Goal: Check status

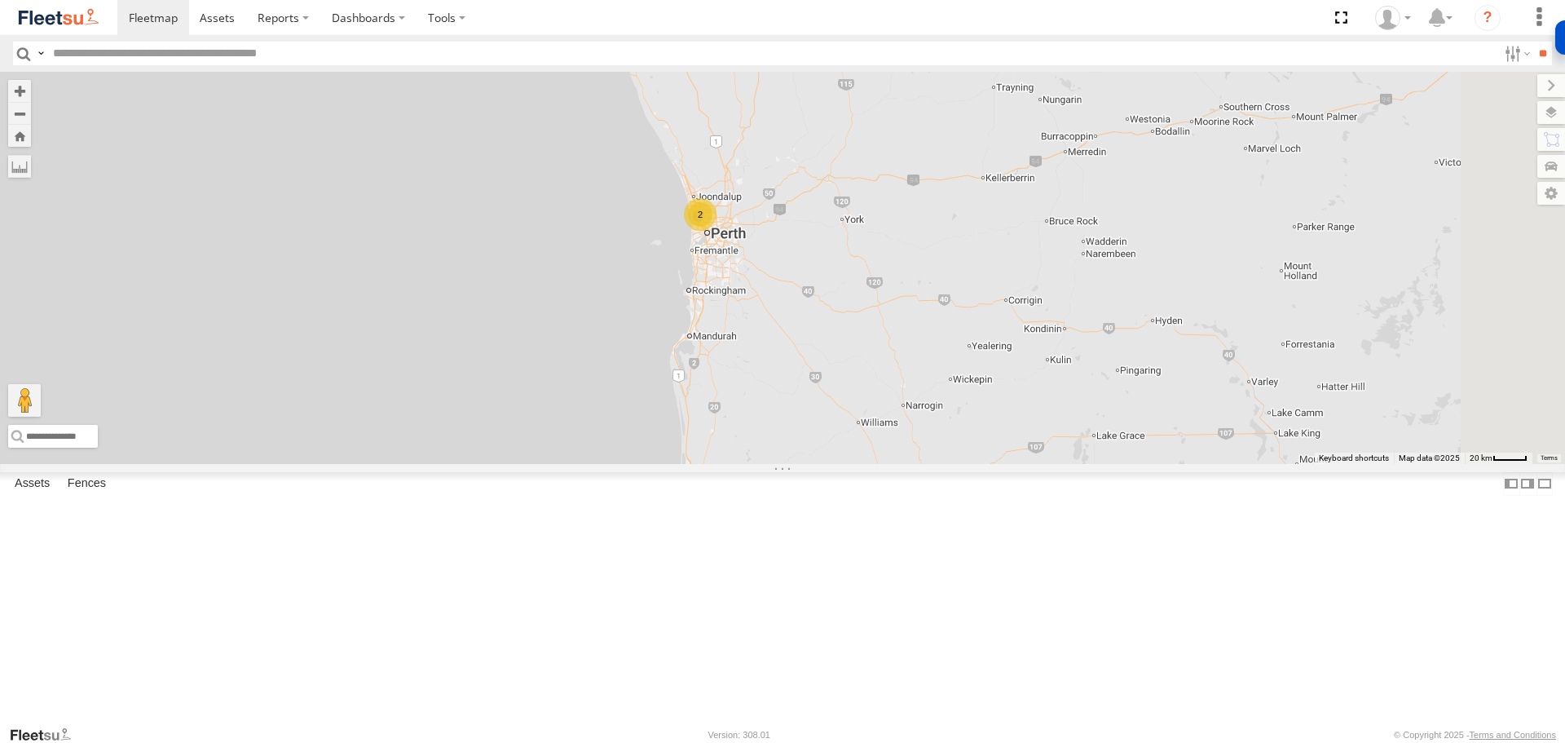
drag, startPoint x: 1040, startPoint y: 564, endPoint x: 1055, endPoint y: 310, distance: 254.9
click at [1055, 310] on div "2 LV18 - Ranger" at bounding box center [782, 267] width 1565 height 391
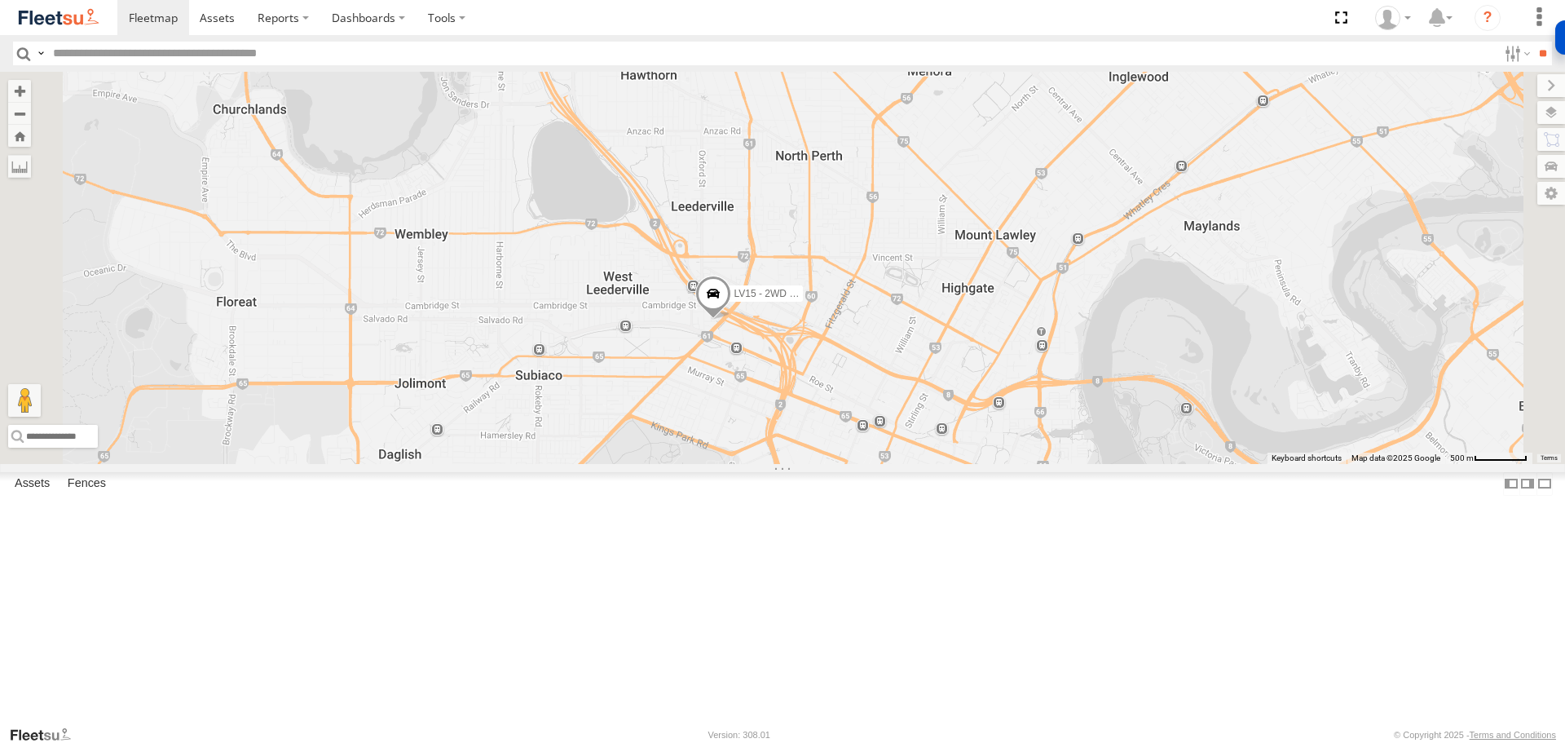
drag, startPoint x: 870, startPoint y: 430, endPoint x: 912, endPoint y: 533, distance: 110.8
click at [917, 463] on div "LV18 - Ranger LV19 - Ranger LV15 - 2WD Workmate Trayback" at bounding box center [782, 267] width 1565 height 391
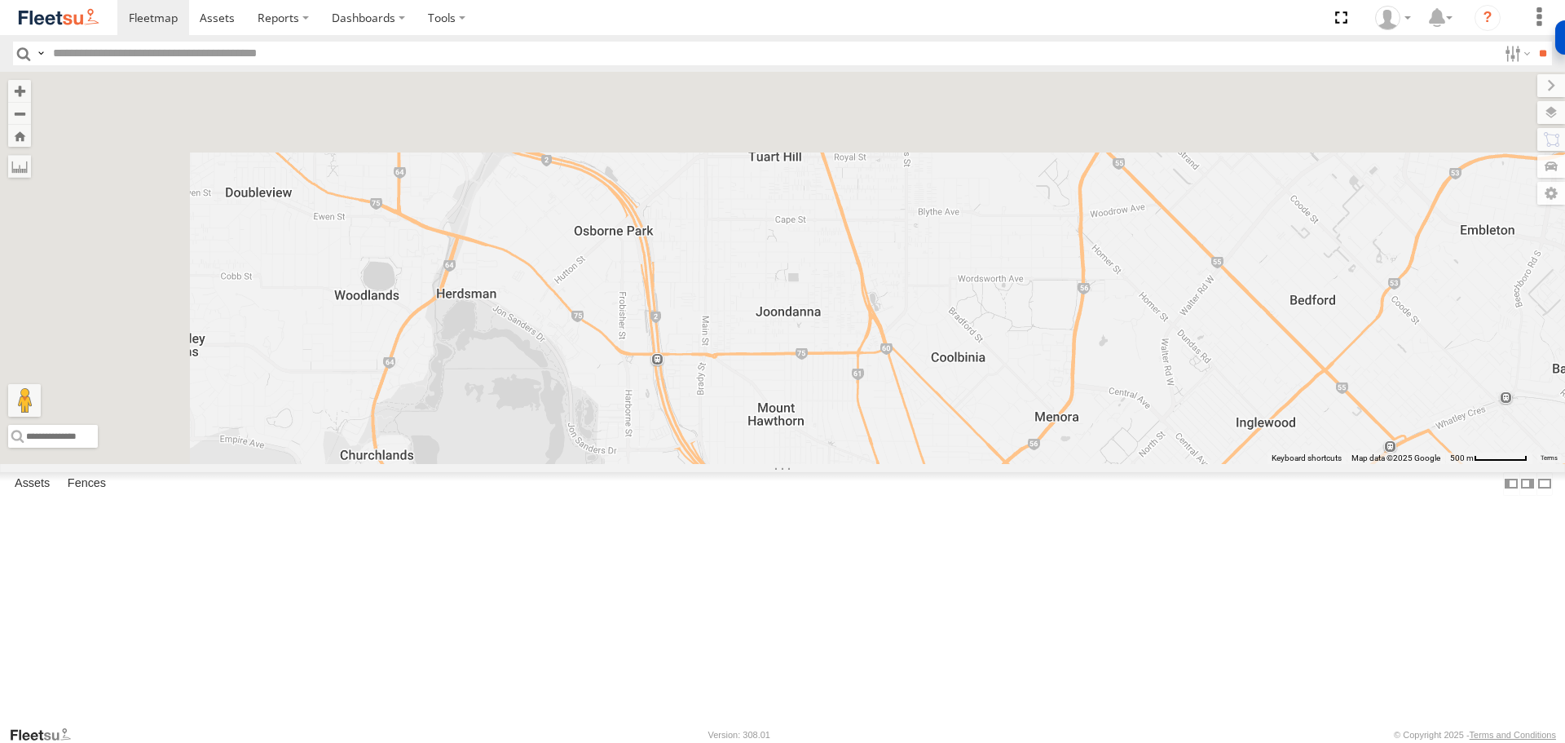
drag, startPoint x: 760, startPoint y: 239, endPoint x: 845, endPoint y: 486, distance: 261.2
click at [846, 463] on div "LV18 - Ranger LV19 - Ranger LV15 - 2WD Workmate Trayback" at bounding box center [782, 267] width 1565 height 391
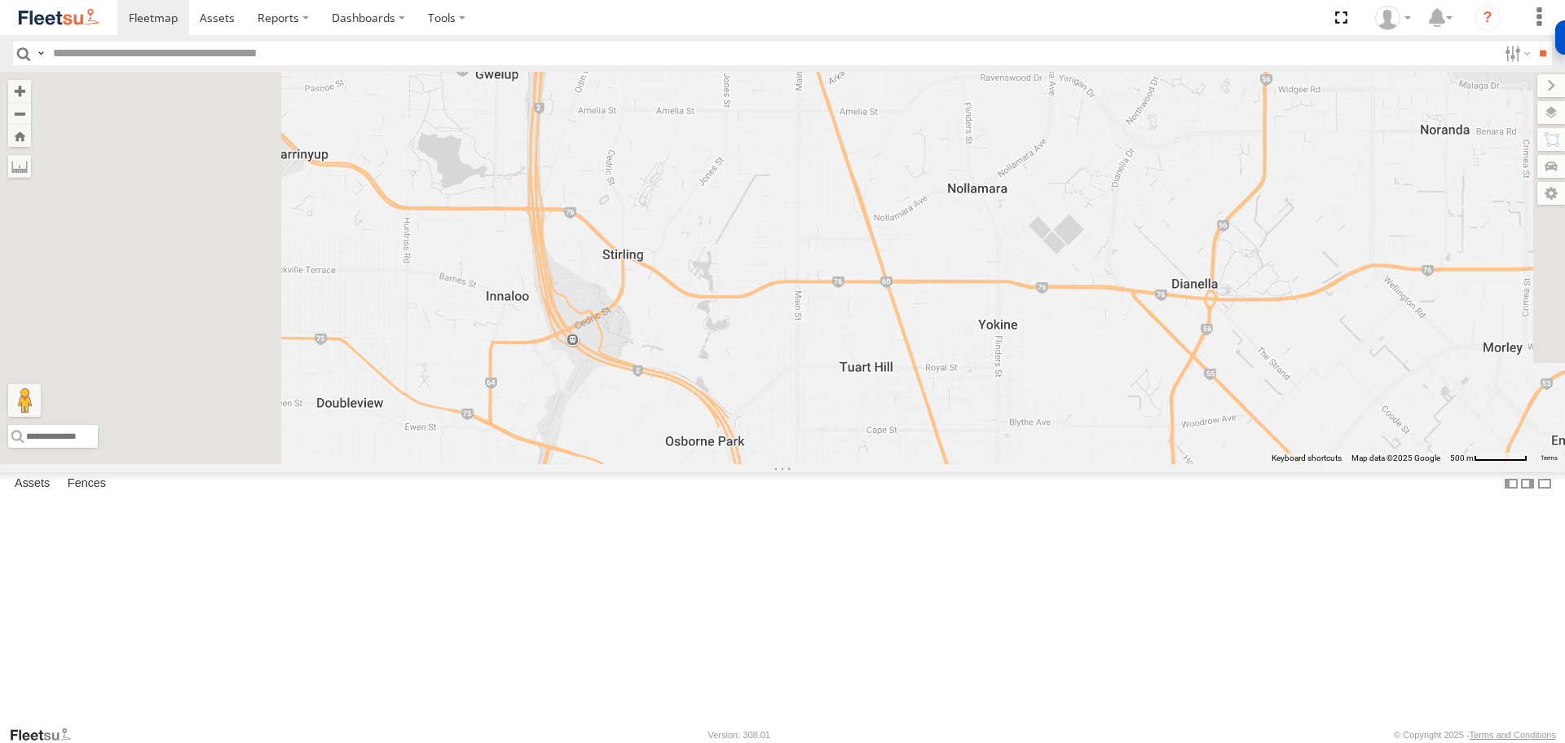
drag, startPoint x: 744, startPoint y: 289, endPoint x: 825, endPoint y: 488, distance: 215.4
click at [837, 463] on div "LV18 - Ranger LV19 - Ranger LV15 - 2WD Workmate Trayback" at bounding box center [782, 267] width 1565 height 391
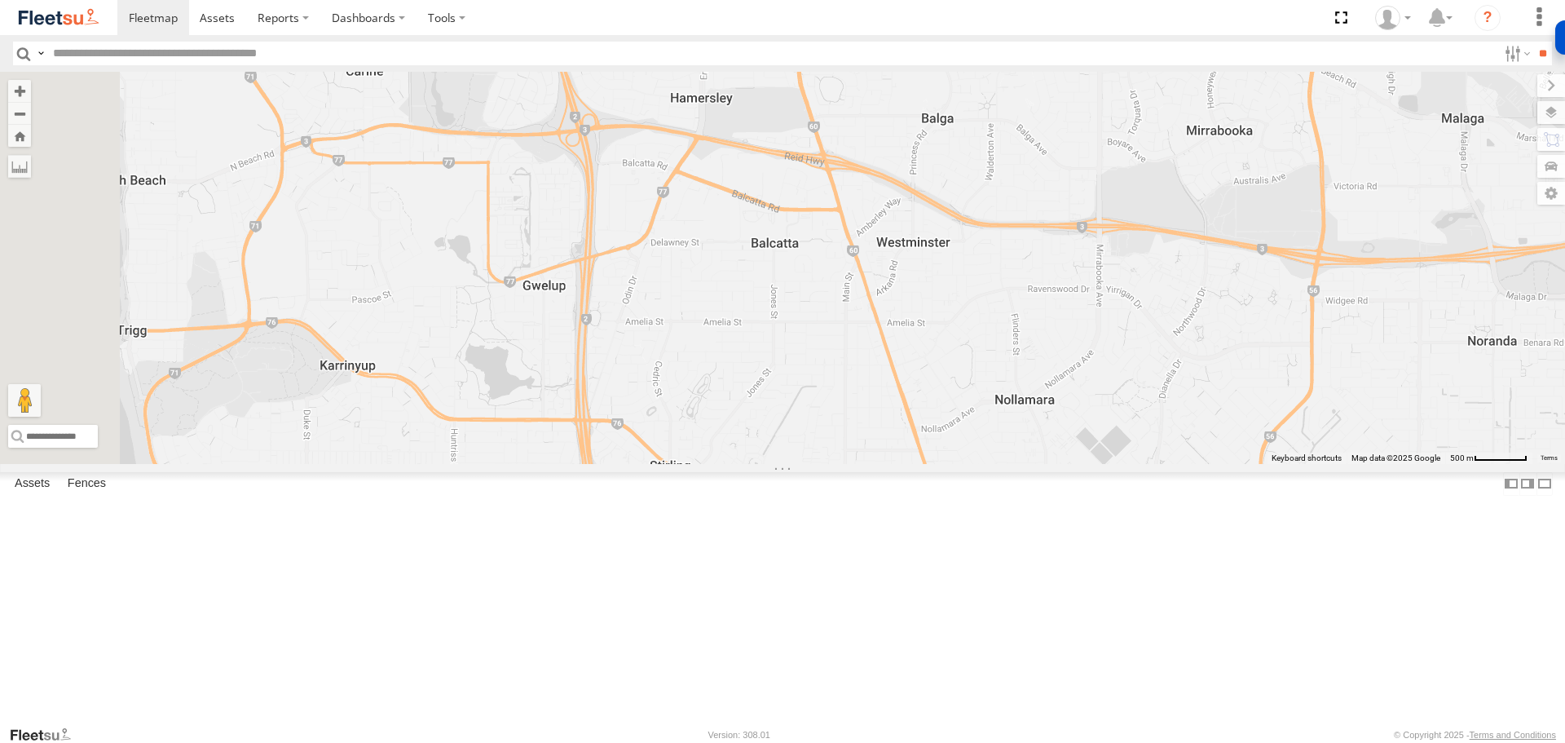
drag, startPoint x: 762, startPoint y: 352, endPoint x: 816, endPoint y: 541, distance: 196.1
click at [816, 463] on div "LV18 - Ranger LV19 - Ranger LV15 - 2WD Workmate Trayback" at bounding box center [782, 267] width 1565 height 391
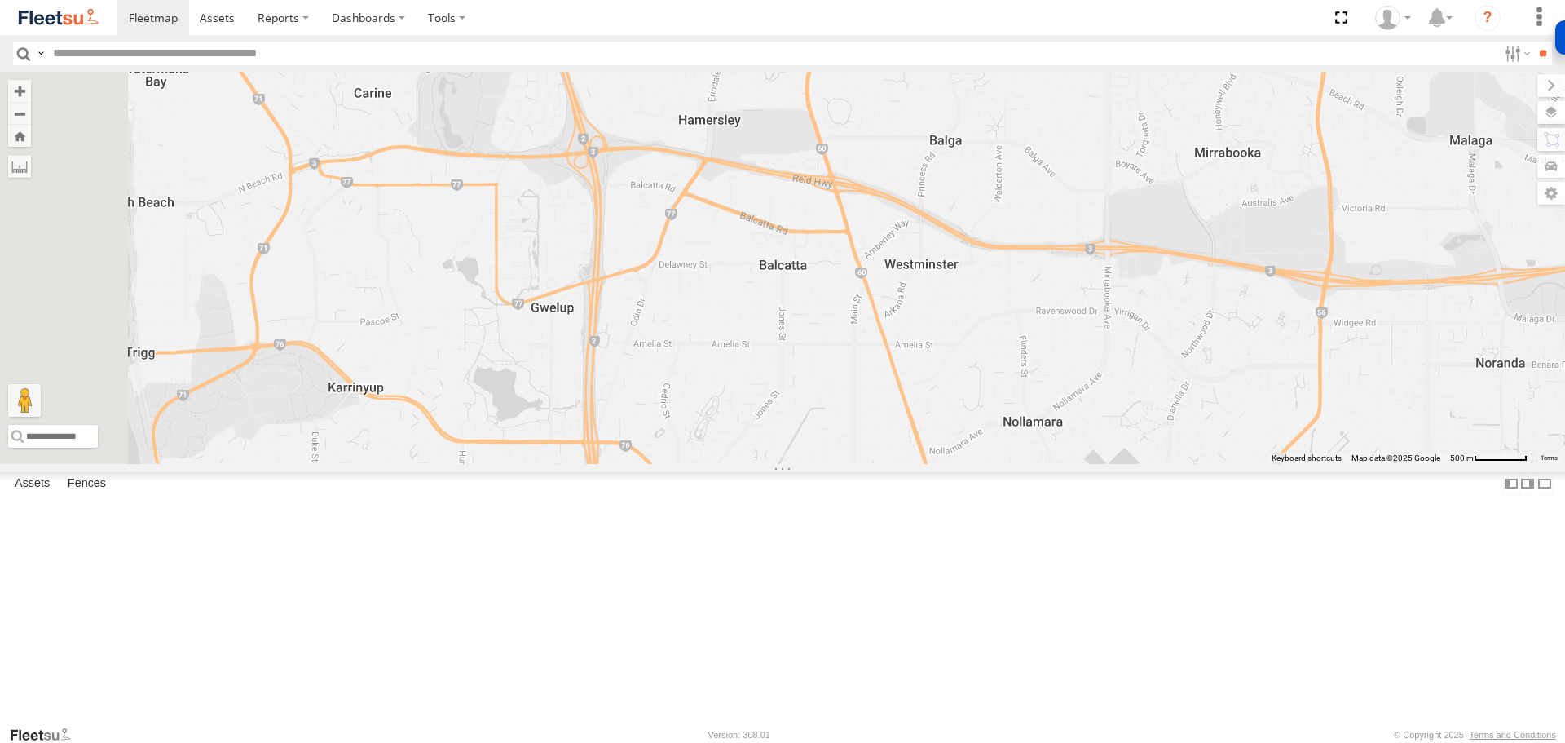
click at [682, 24] on span at bounding box center [665, 2] width 36 height 44
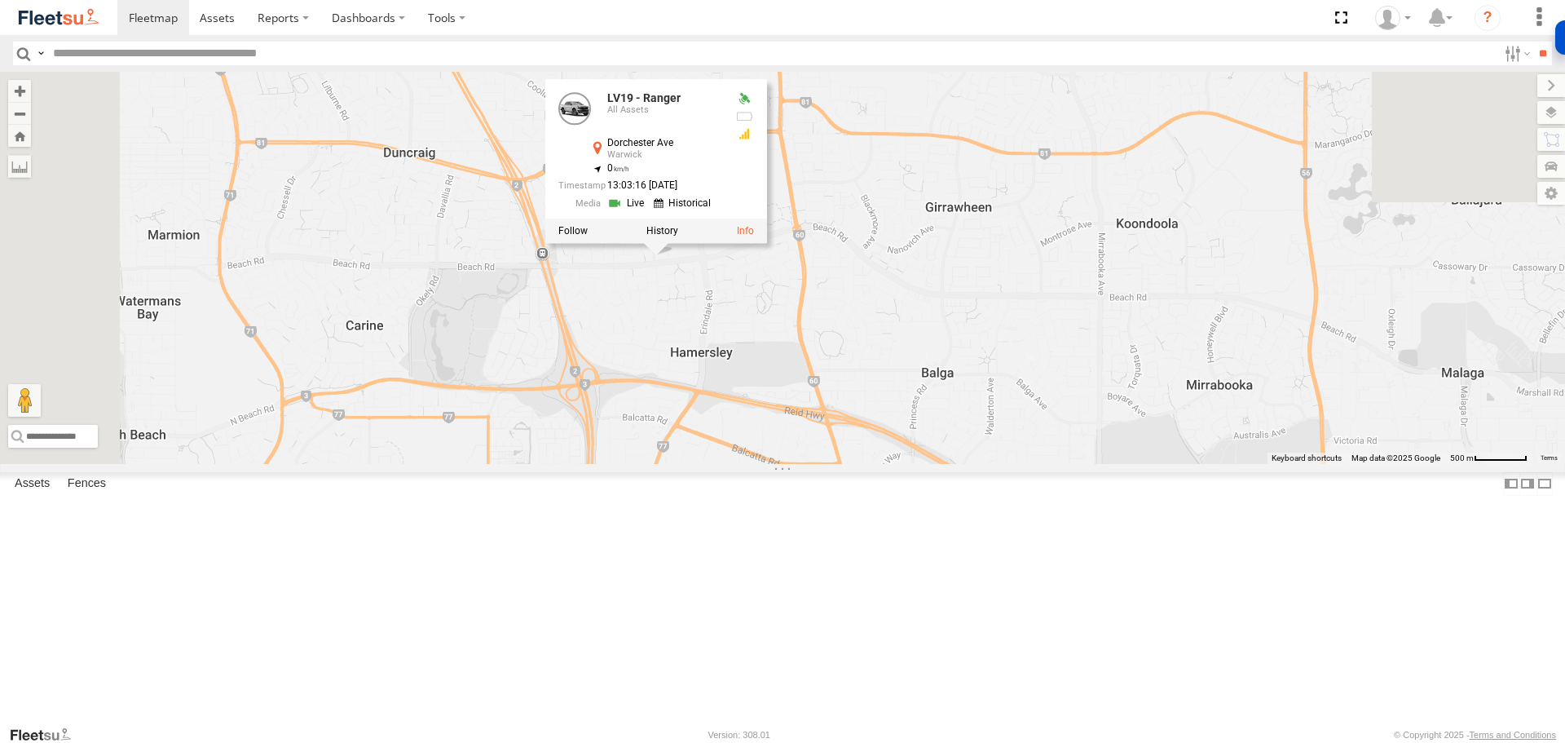
drag, startPoint x: 837, startPoint y: 227, endPoint x: 827, endPoint y: 470, distance: 243.2
click at [827, 463] on div "LV18 - Ranger LV19 - Ranger LV15 - 2WD Workmate Trayback LV19 - Ranger All Asse…" at bounding box center [782, 267] width 1565 height 391
click at [649, 211] on link at bounding box center [628, 203] width 42 height 15
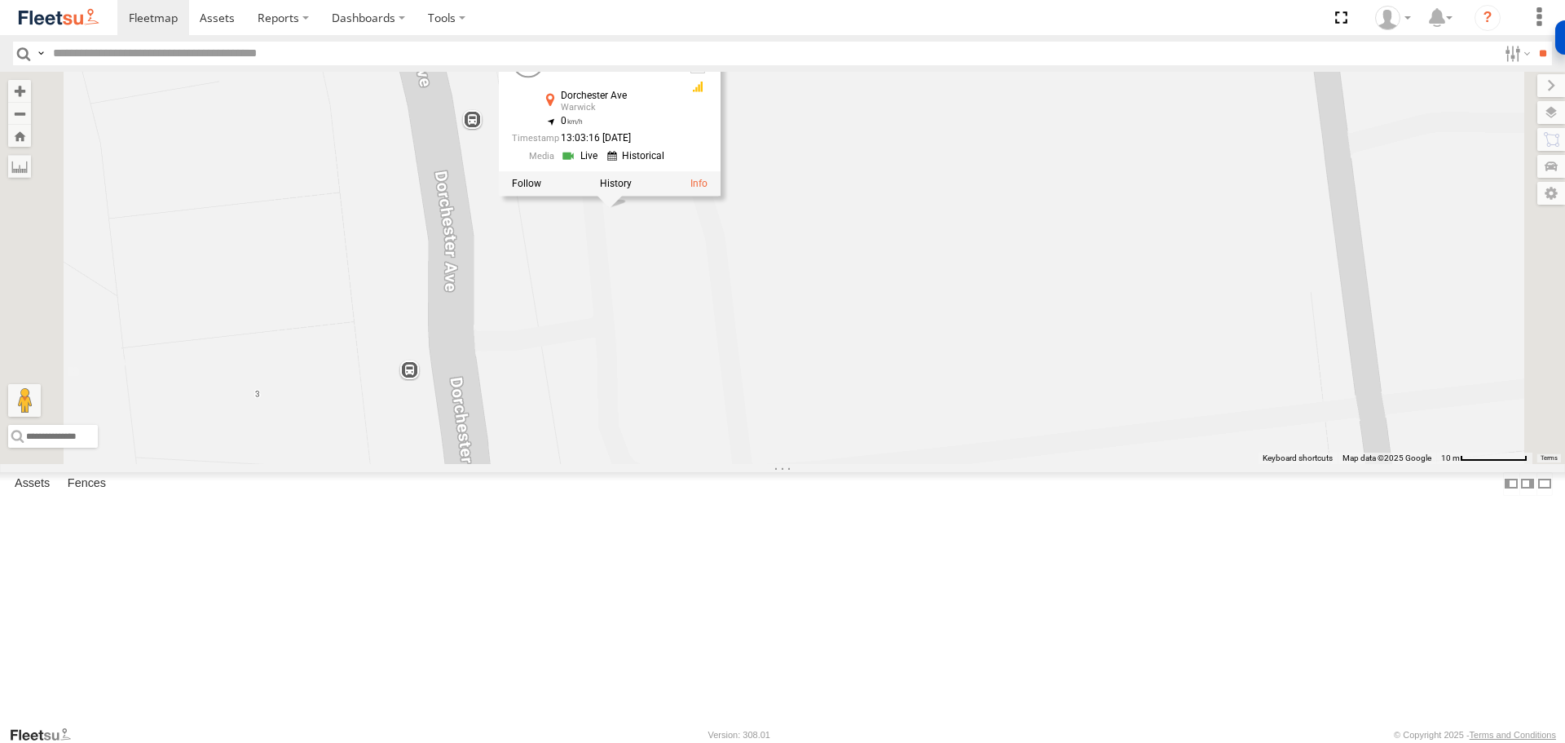
click at [789, 386] on div "LV18 - Ranger LV19 - Ranger LV15 - 2WD Workmate Trayback LV19 - Ranger All Asse…" at bounding box center [782, 267] width 1565 height 391
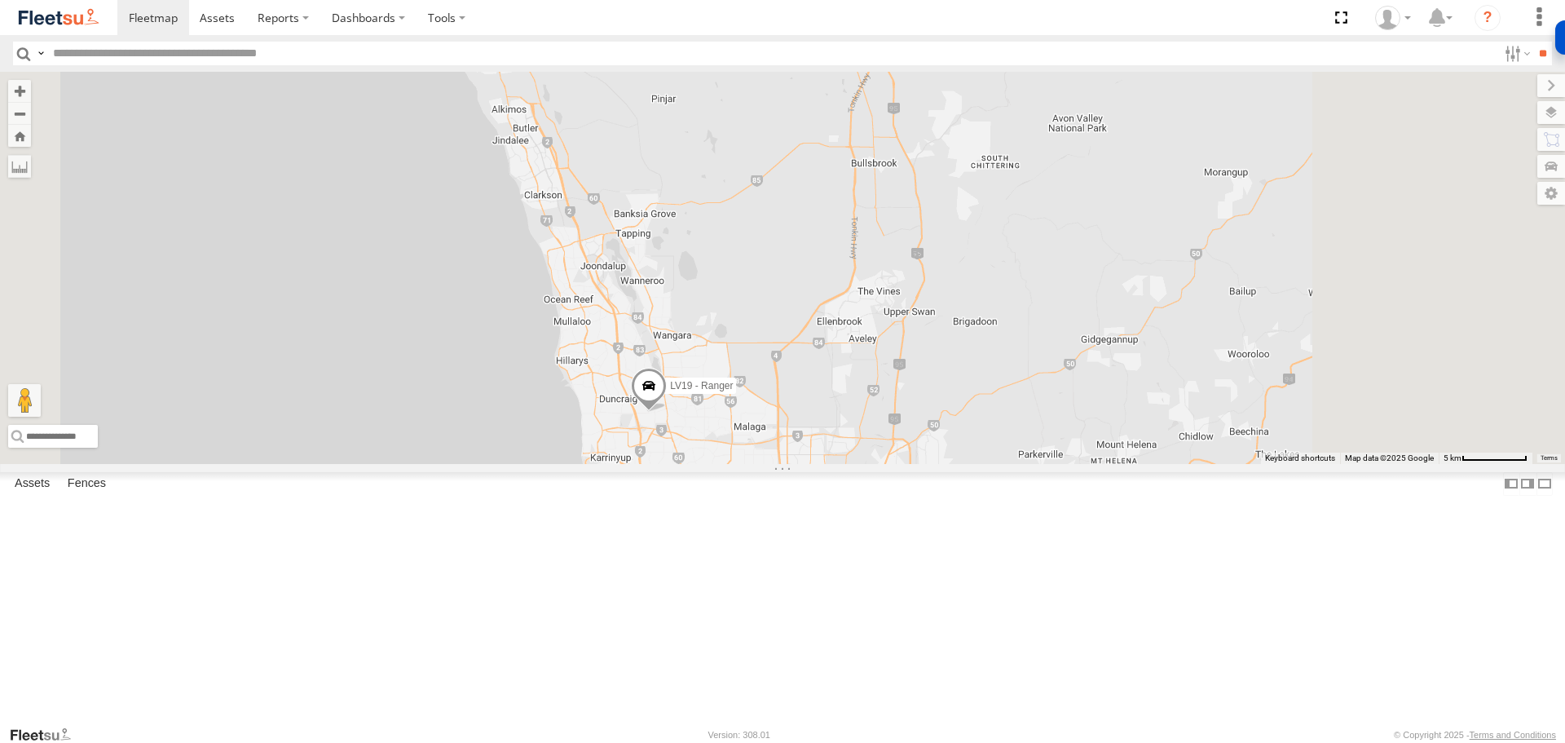
drag, startPoint x: 1077, startPoint y: 227, endPoint x: 1018, endPoint y: 426, distance: 207.4
click at [1018, 426] on div "LV18 - Ranger LV19 - Ranger LV15 - 2WD Workmate Trayback" at bounding box center [782, 267] width 1565 height 391
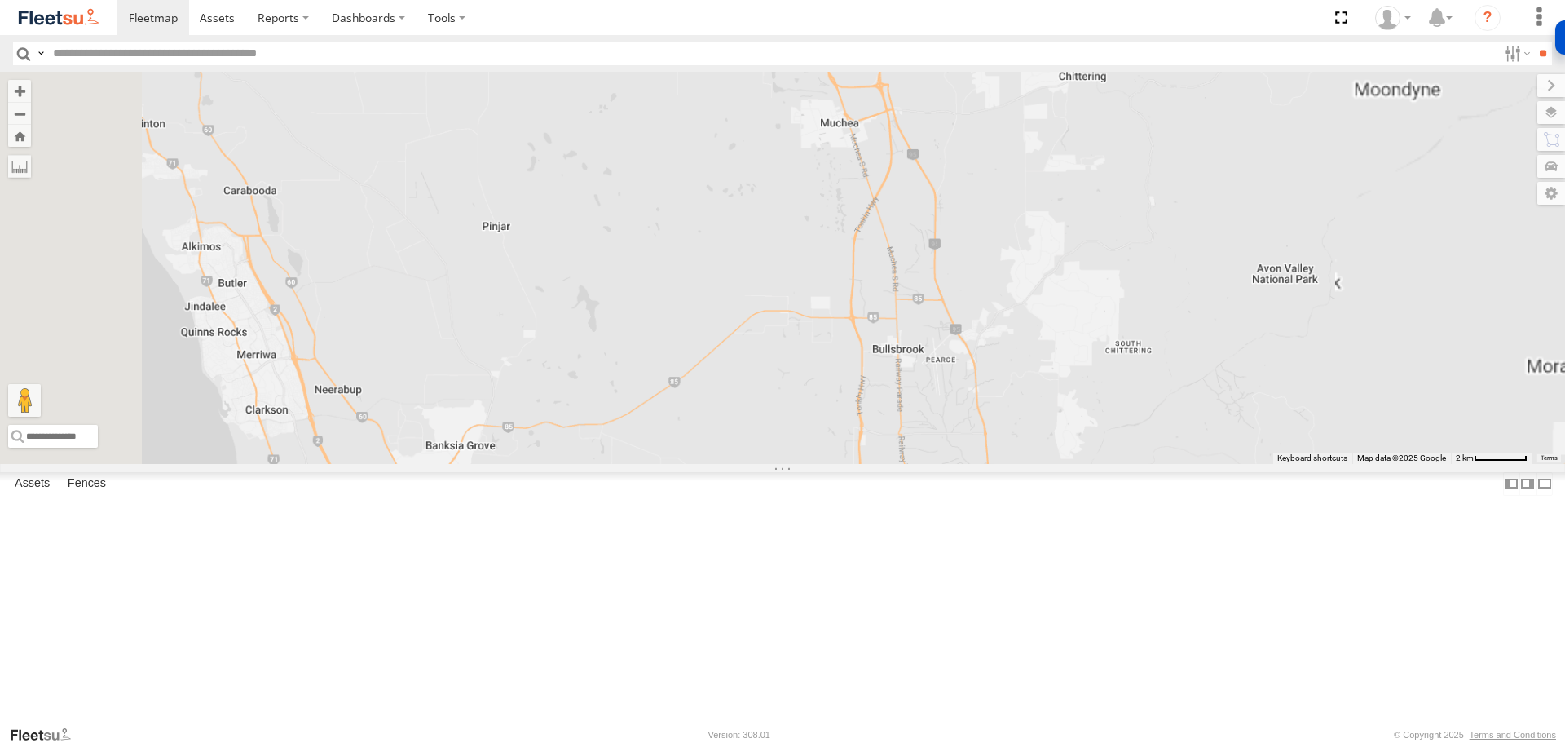
drag, startPoint x: 1066, startPoint y: 281, endPoint x: 991, endPoint y: 455, distance: 189.5
click at [996, 454] on div "LV18 - Ranger LV19 - Ranger LV15 - 2WD Workmate Trayback" at bounding box center [782, 267] width 1565 height 391
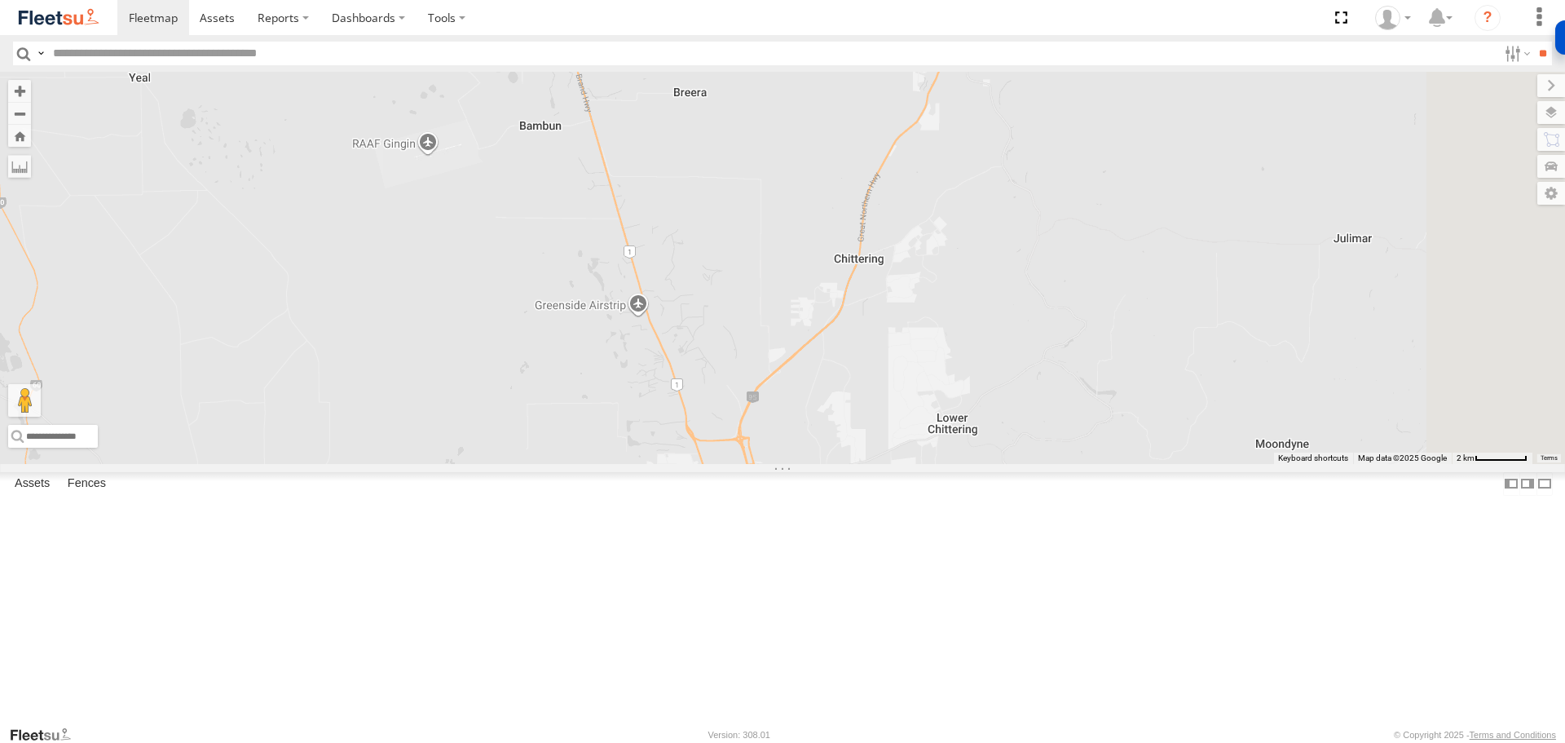
click at [0, 0] on div "LV18 - Ranger" at bounding box center [0, 0] width 0 height 0
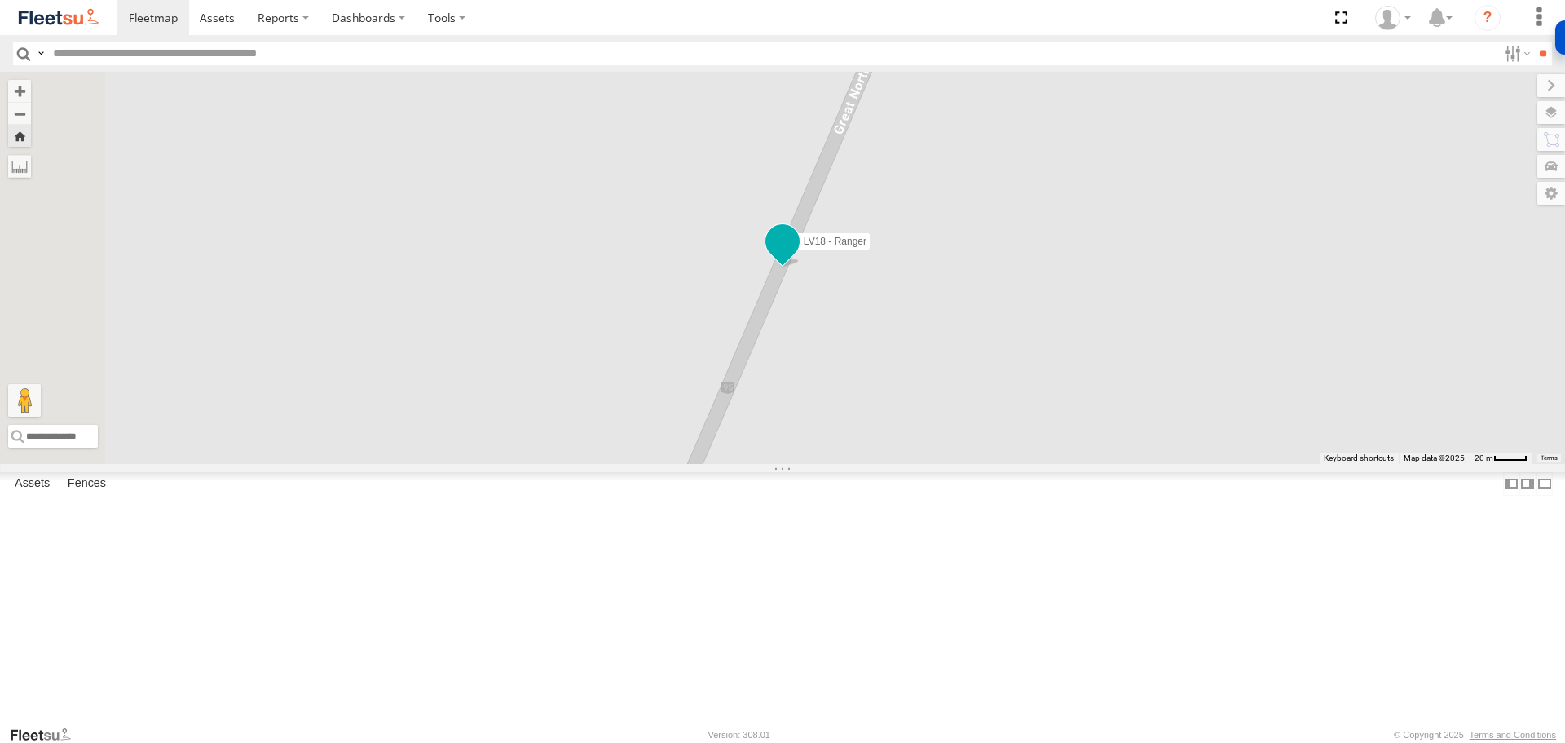
click at [867, 247] on span "LV18 - Ranger" at bounding box center [835, 241] width 63 height 11
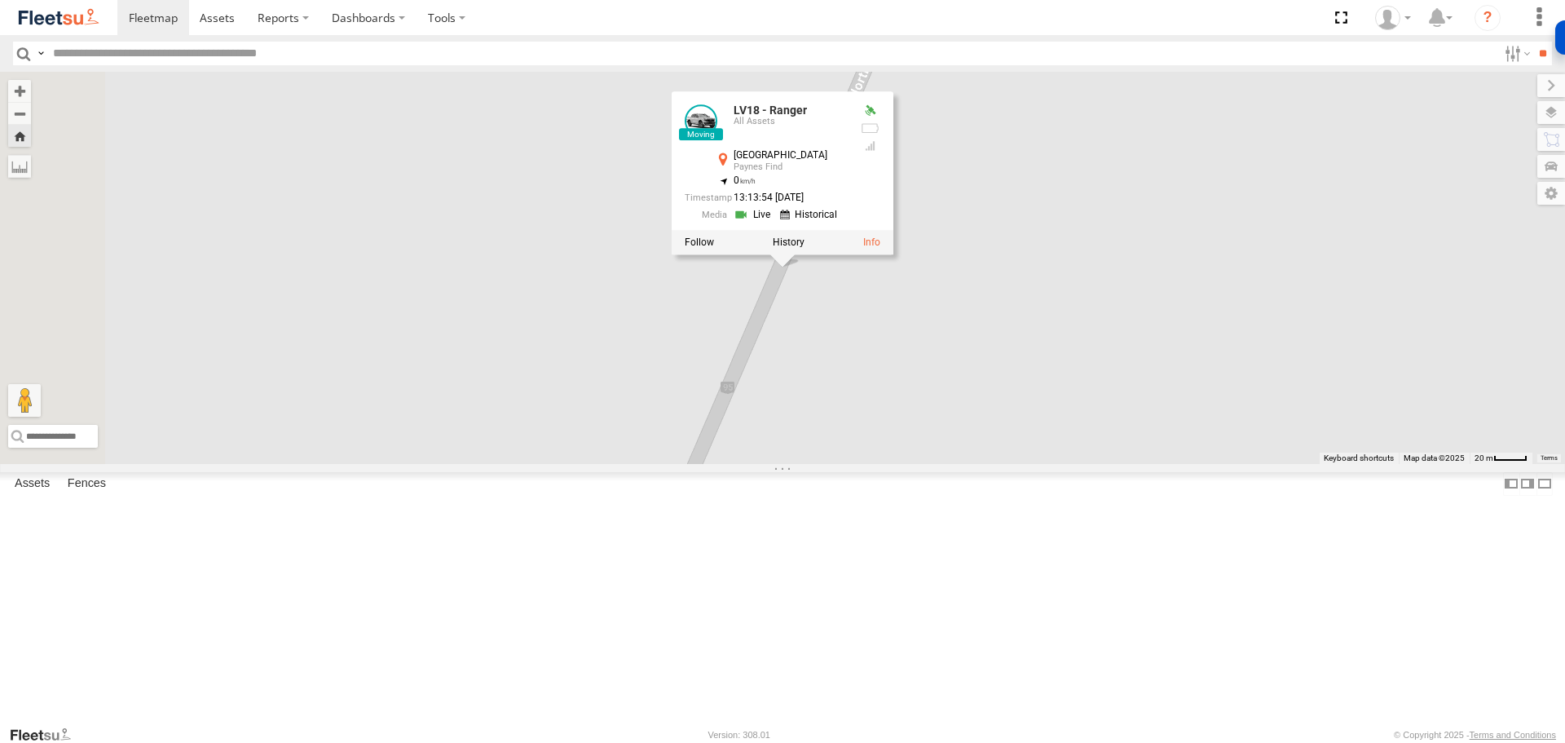
click at [775, 223] on link at bounding box center [755, 214] width 42 height 15
